Goal: Task Accomplishment & Management: Manage account settings

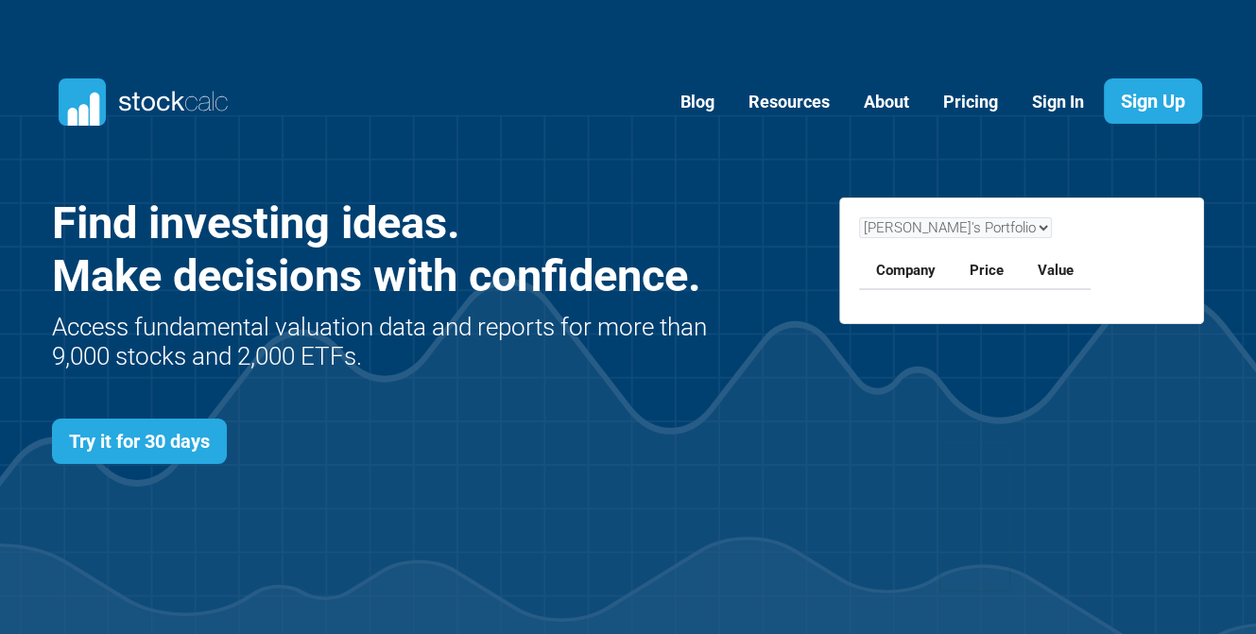
scroll to position [821, 1210]
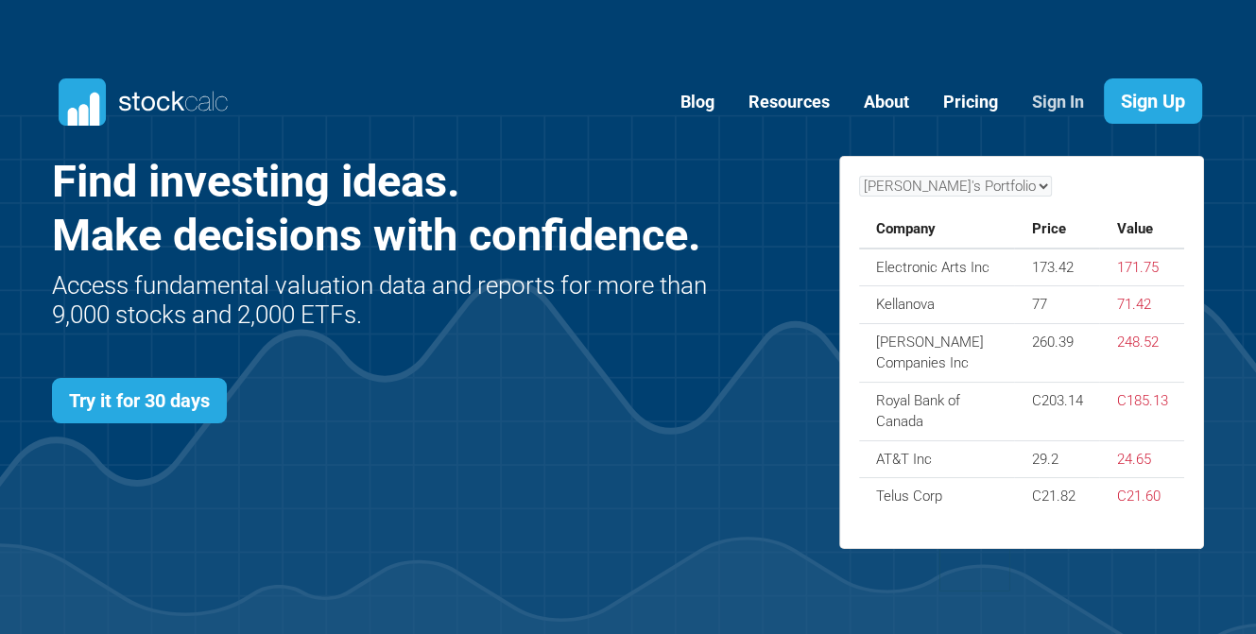
click at [1055, 100] on link "Sign In" at bounding box center [1058, 102] width 80 height 46
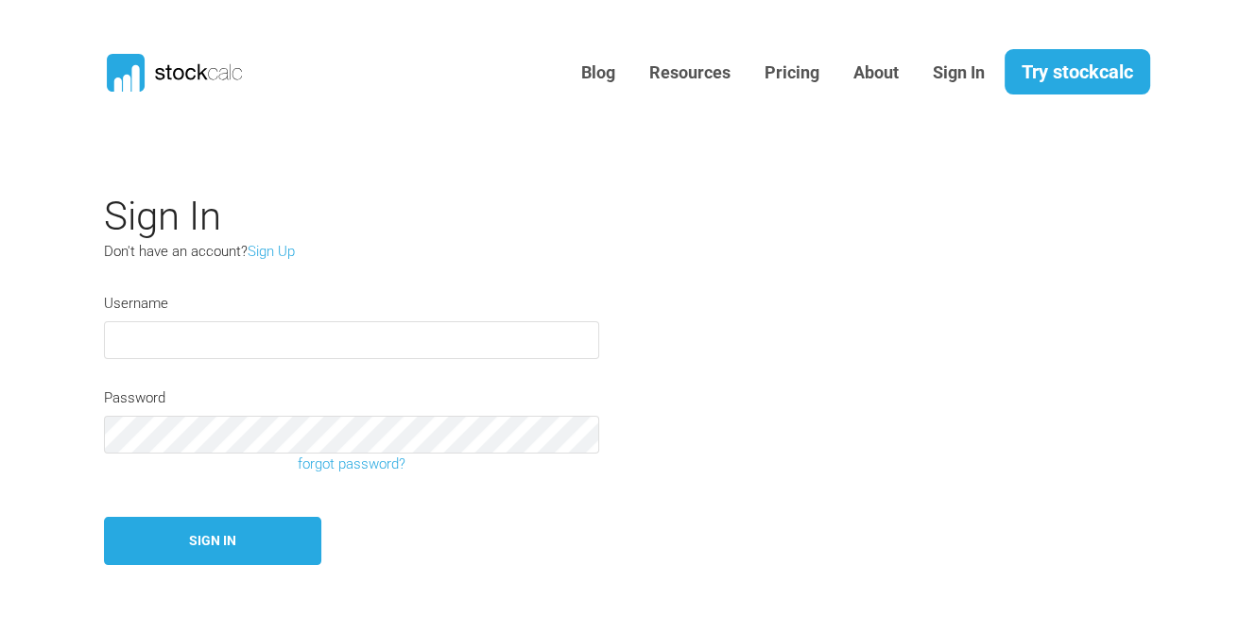
click at [305, 340] on input "text" at bounding box center [351, 340] width 495 height 38
type input "llfamily"
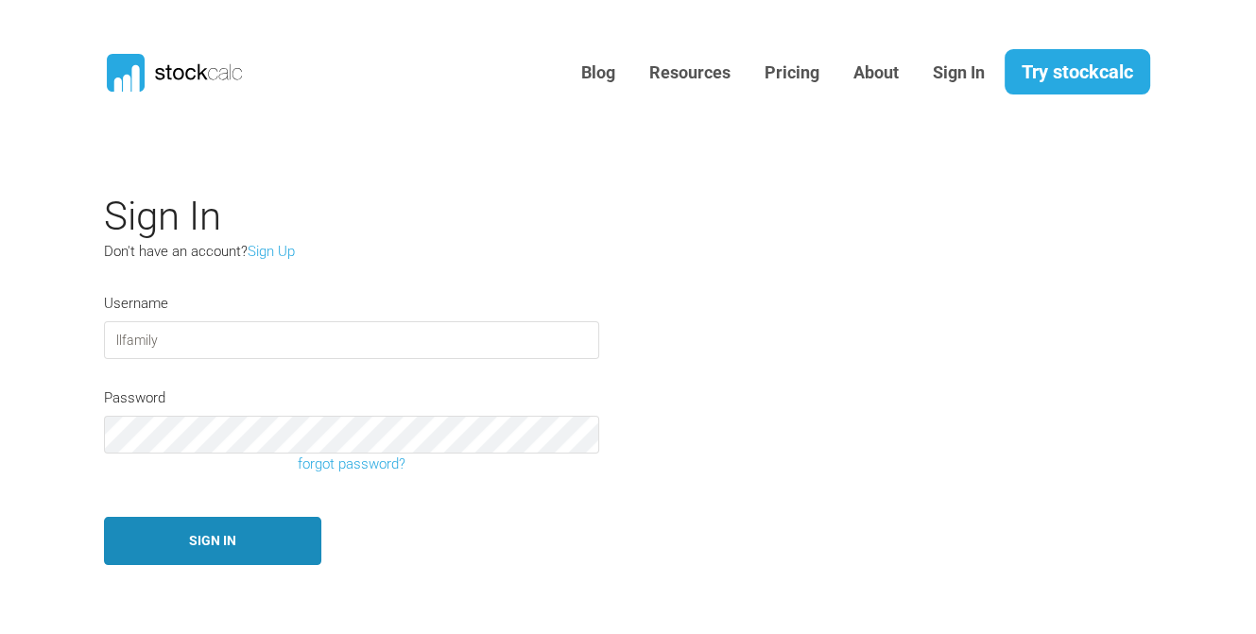
click at [212, 538] on button "Sign In" at bounding box center [212, 541] width 217 height 48
